Goal: Find specific page/section: Find specific page/section

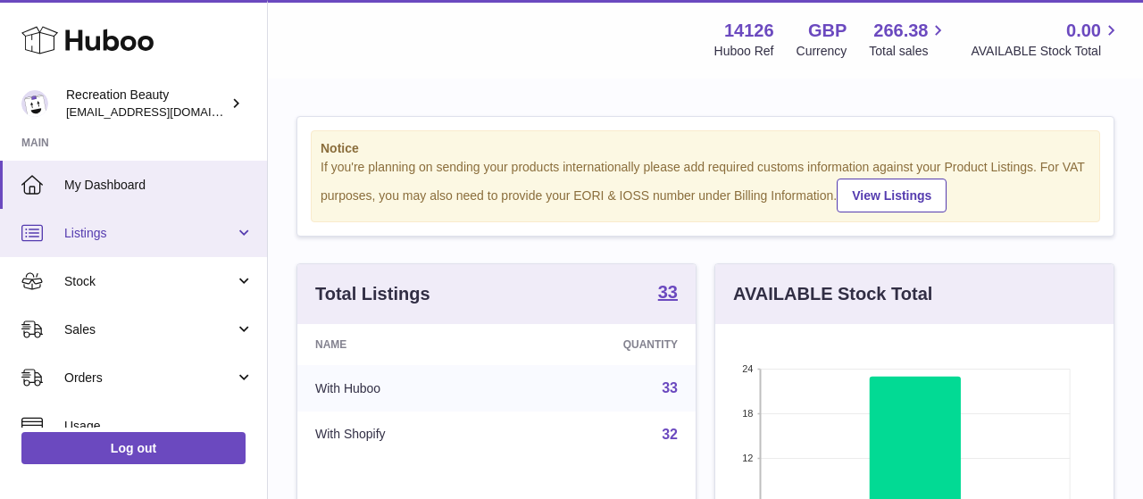
scroll to position [278, 398]
click at [126, 227] on span "Listings" at bounding box center [149, 233] width 170 height 17
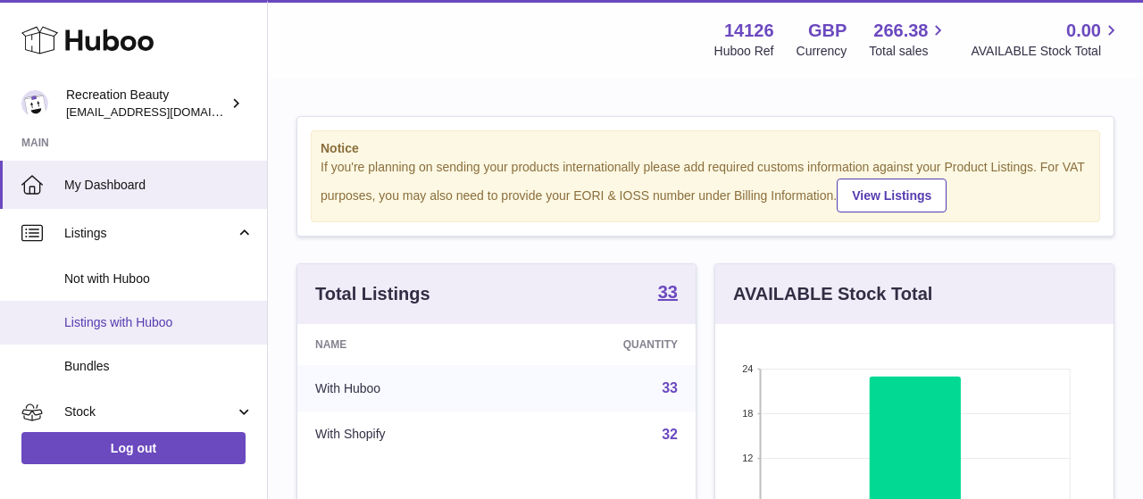
click at [129, 321] on span "Listings with Huboo" at bounding box center [158, 322] width 189 height 17
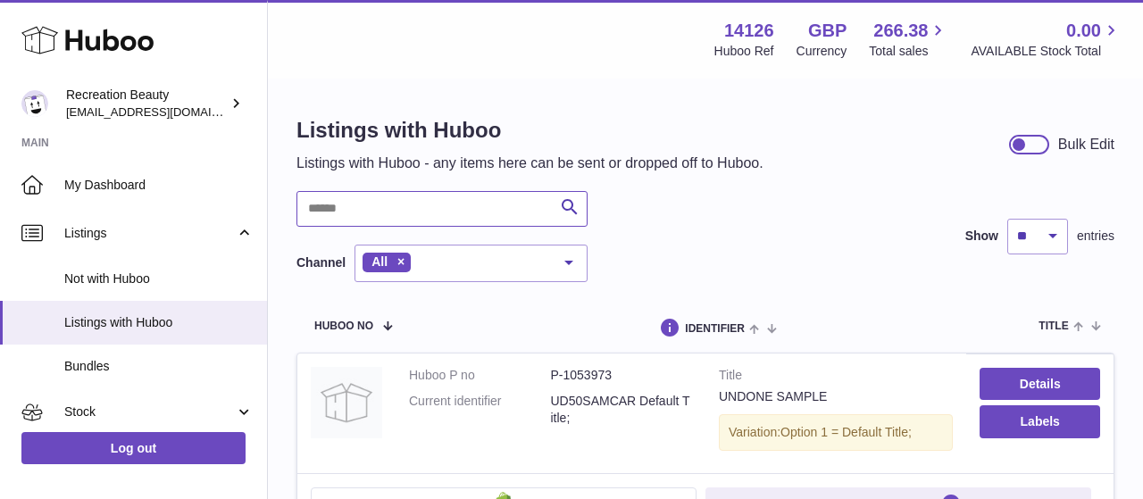
click at [446, 215] on input "text" at bounding box center [441, 209] width 291 height 36
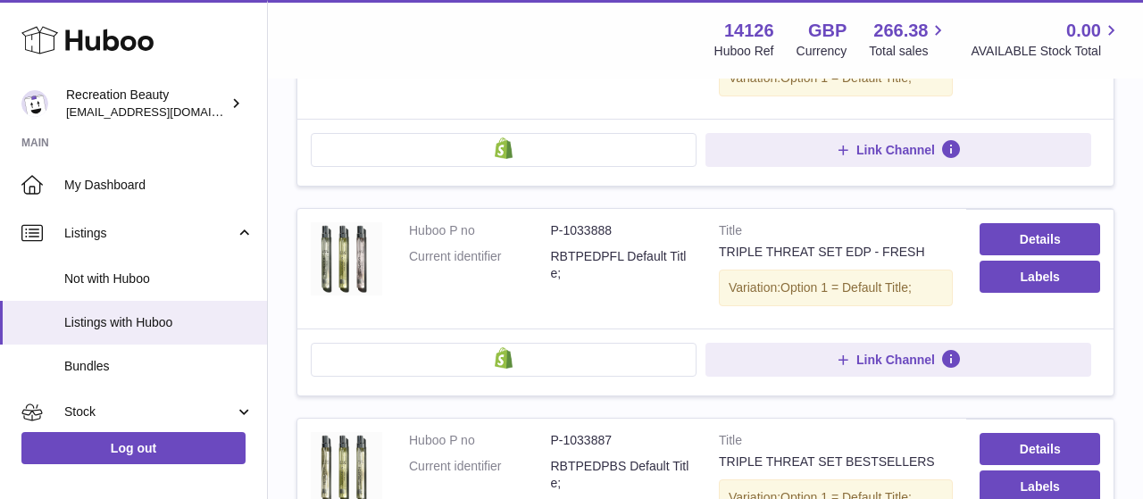
scroll to position [93, 0]
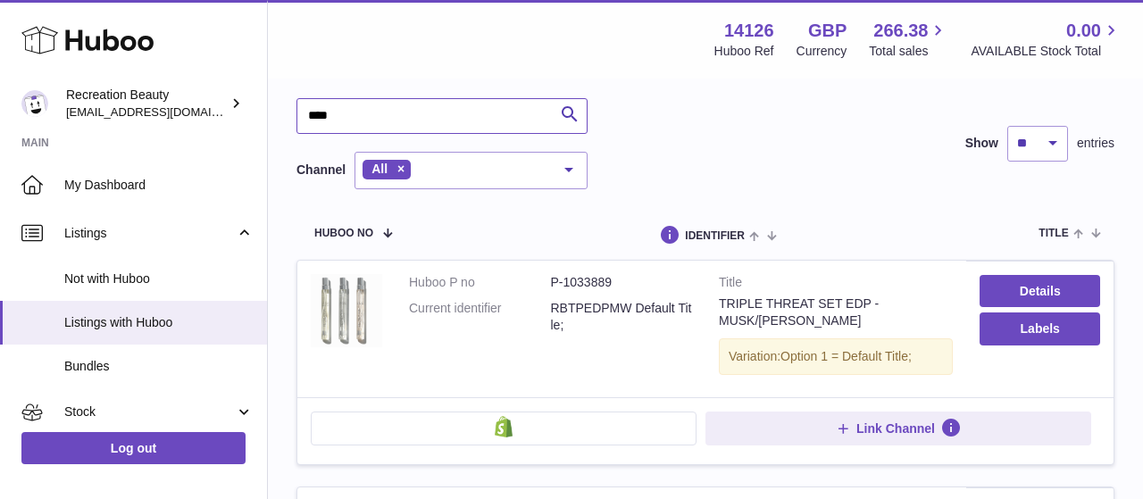
type input "****"
click at [344, 313] on img at bounding box center [346, 310] width 71 height 73
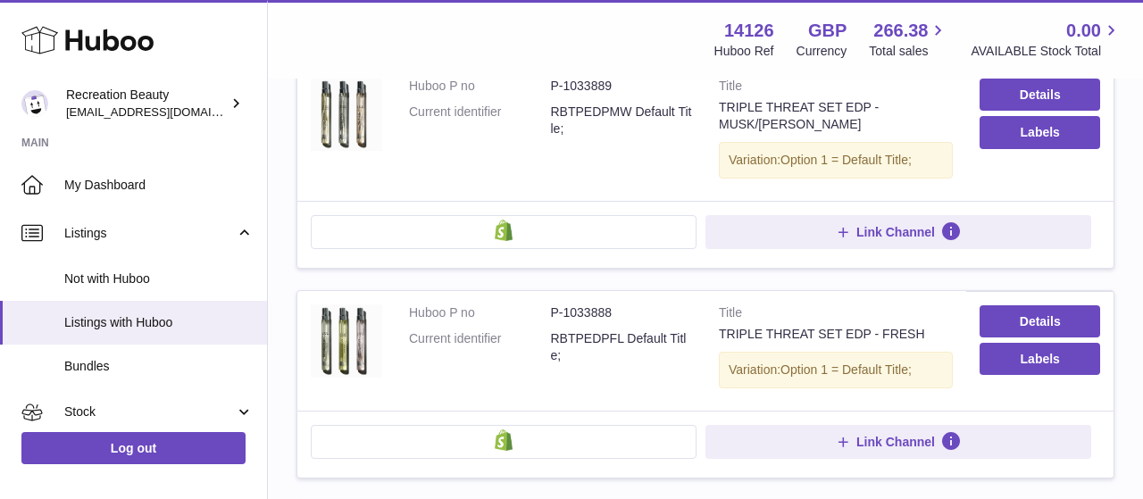
scroll to position [464, 0]
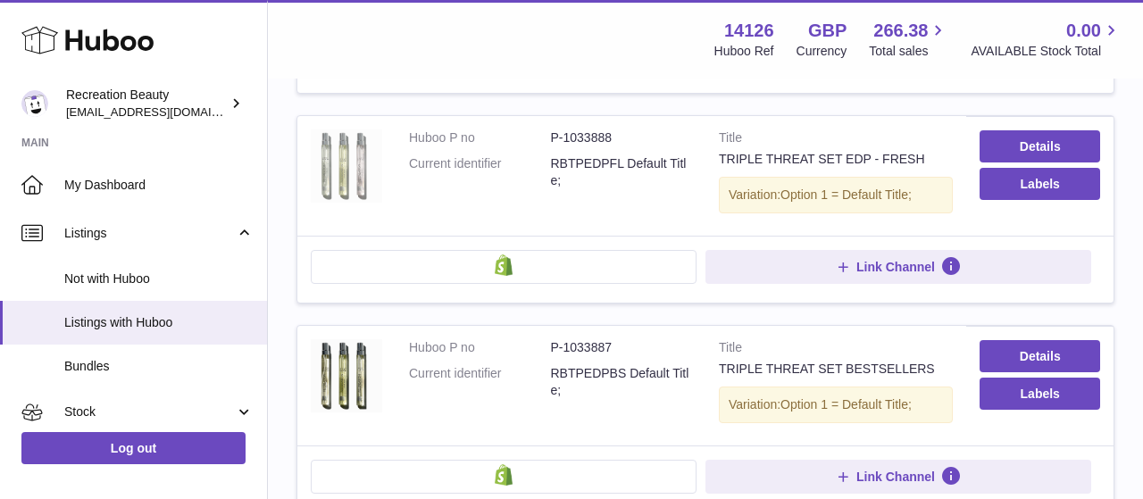
click at [320, 152] on img at bounding box center [346, 165] width 71 height 73
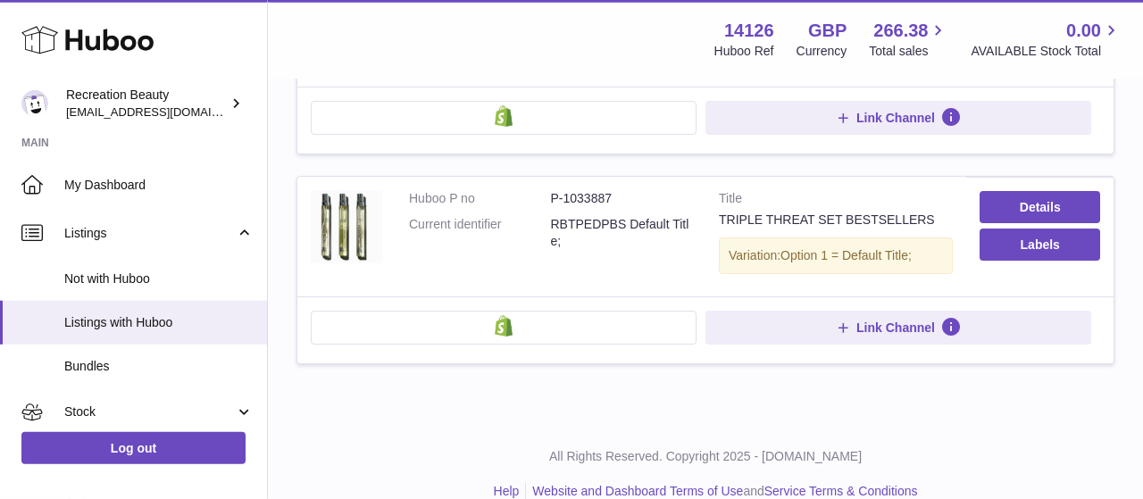
scroll to position [633, 0]
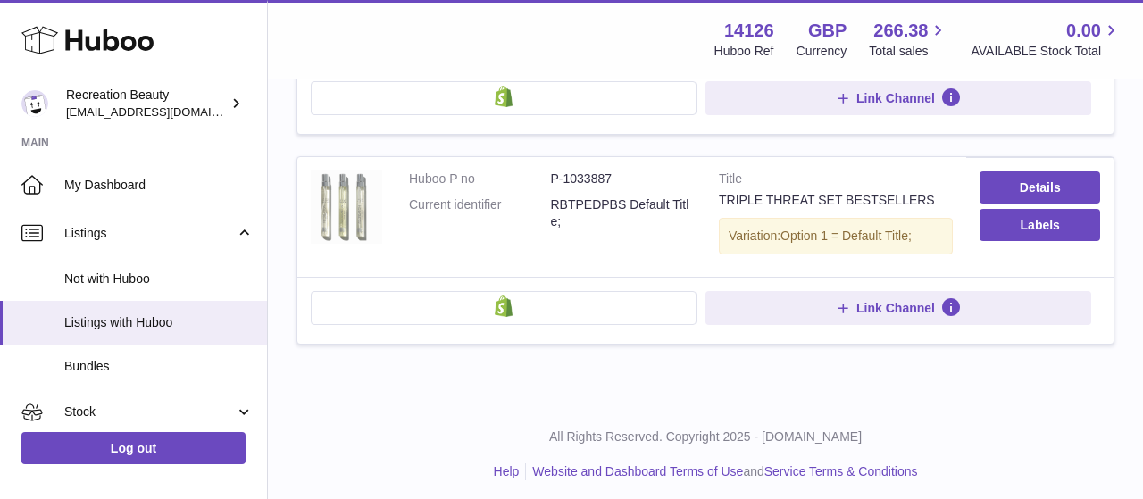
click at [367, 204] on img at bounding box center [346, 206] width 71 height 73
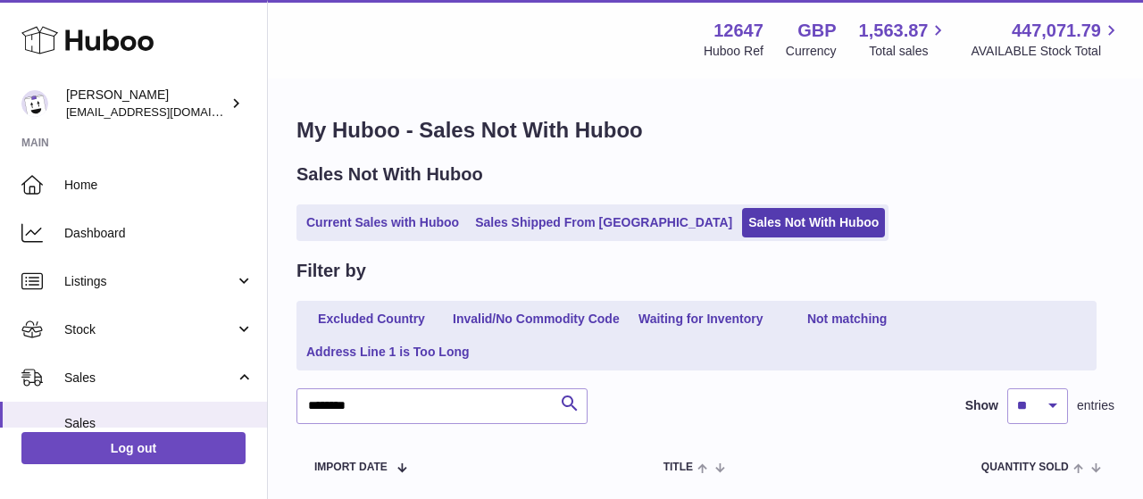
scroll to position [133, 0]
